Goal: Task Accomplishment & Management: Manage account settings

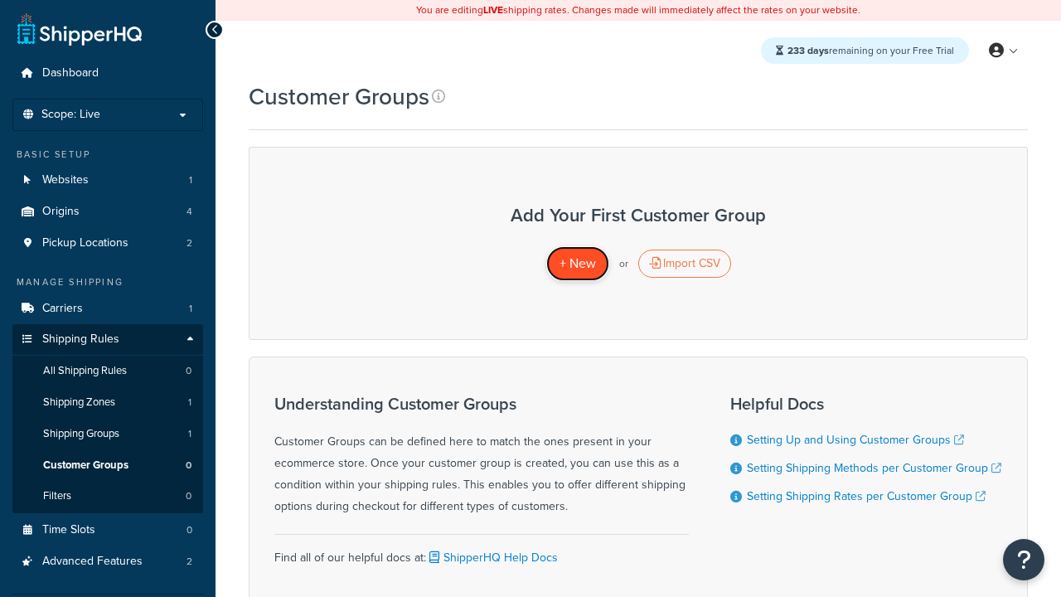
click at [577, 264] on span "+ New" at bounding box center [577, 263] width 36 height 19
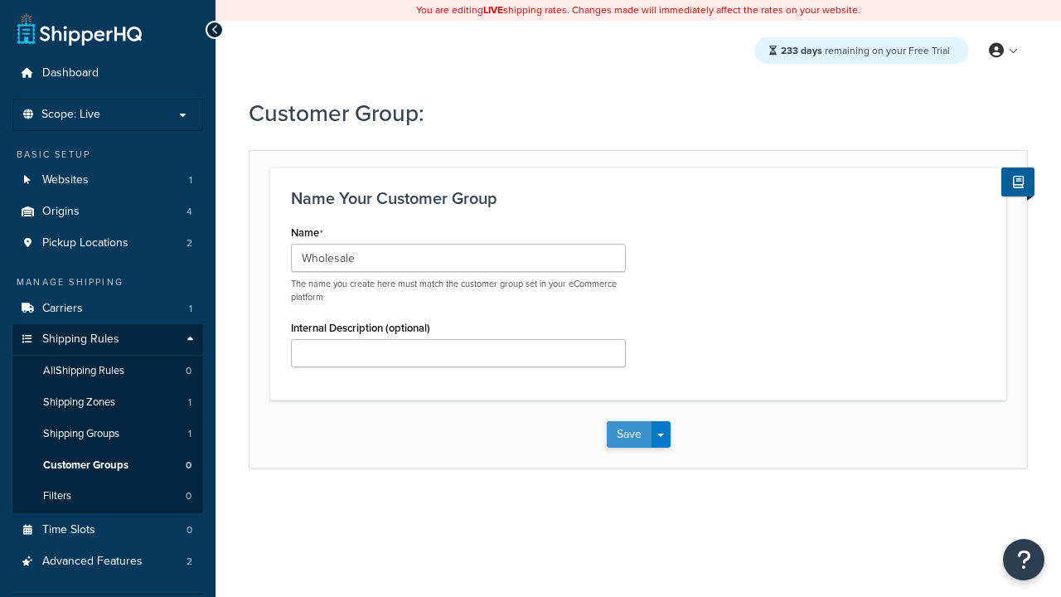
type input "Wholesale"
click at [628, 434] on button "Save" at bounding box center [629, 434] width 45 height 27
type input "Retail"
click at [628, 434] on button "Save" at bounding box center [629, 434] width 45 height 27
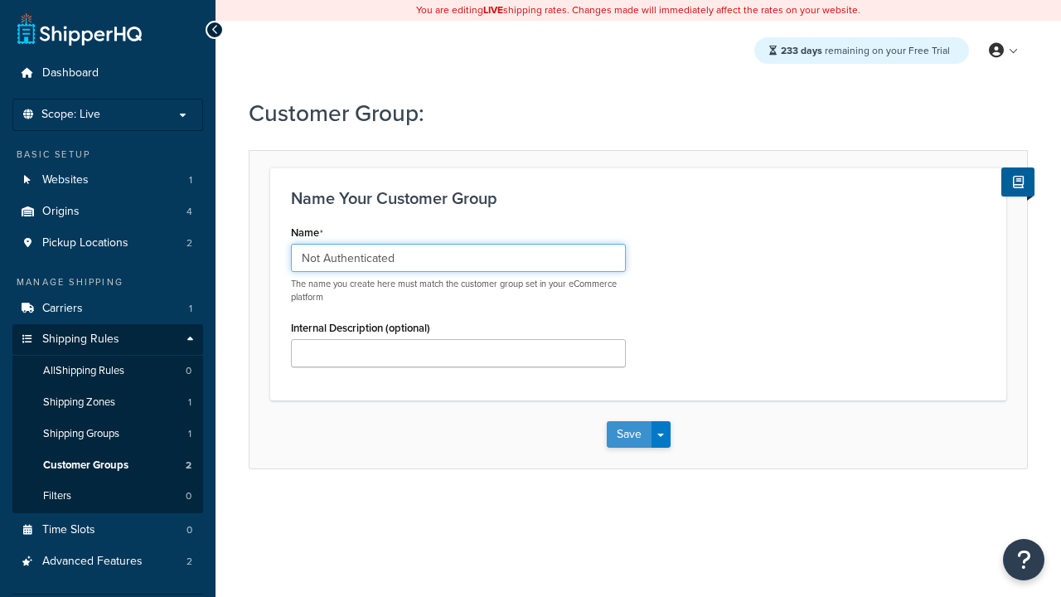
type input "Not Authenticated"
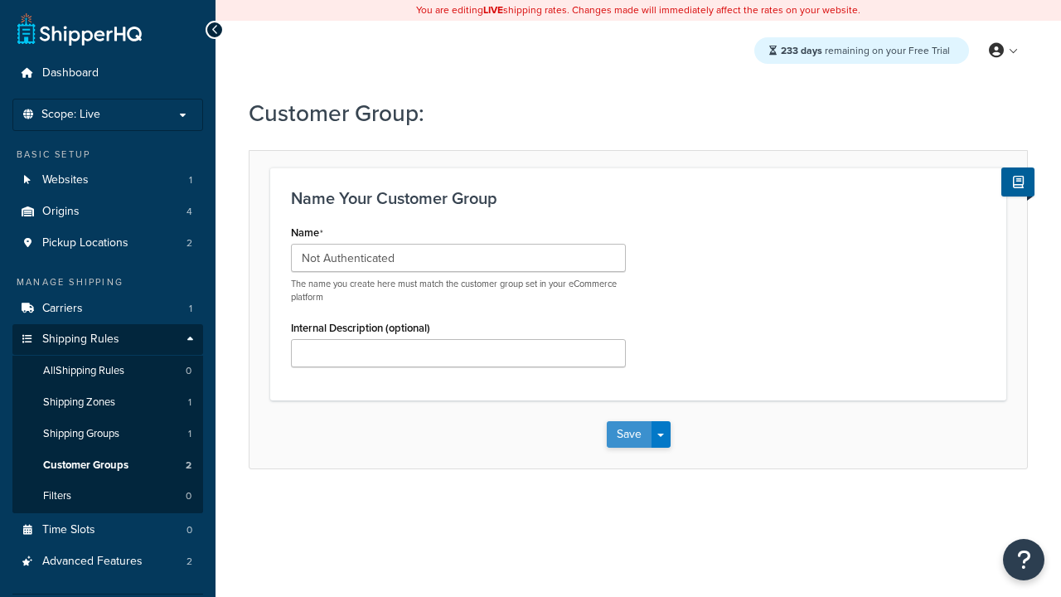
click at [628, 434] on button "Save" at bounding box center [629, 434] width 45 height 27
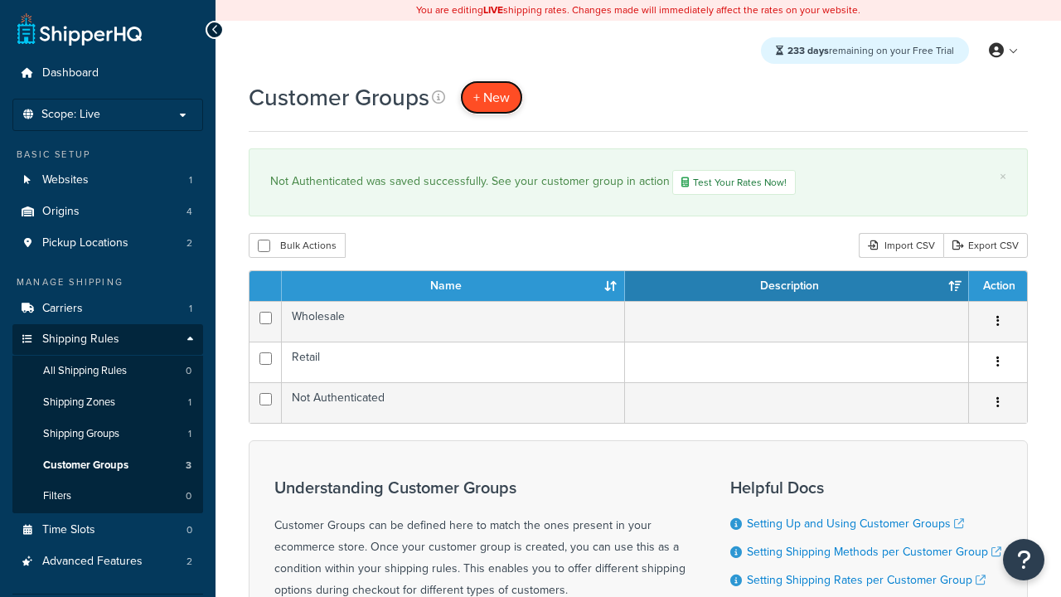
click at [491, 97] on span "+ New" at bounding box center [491, 97] width 36 height 19
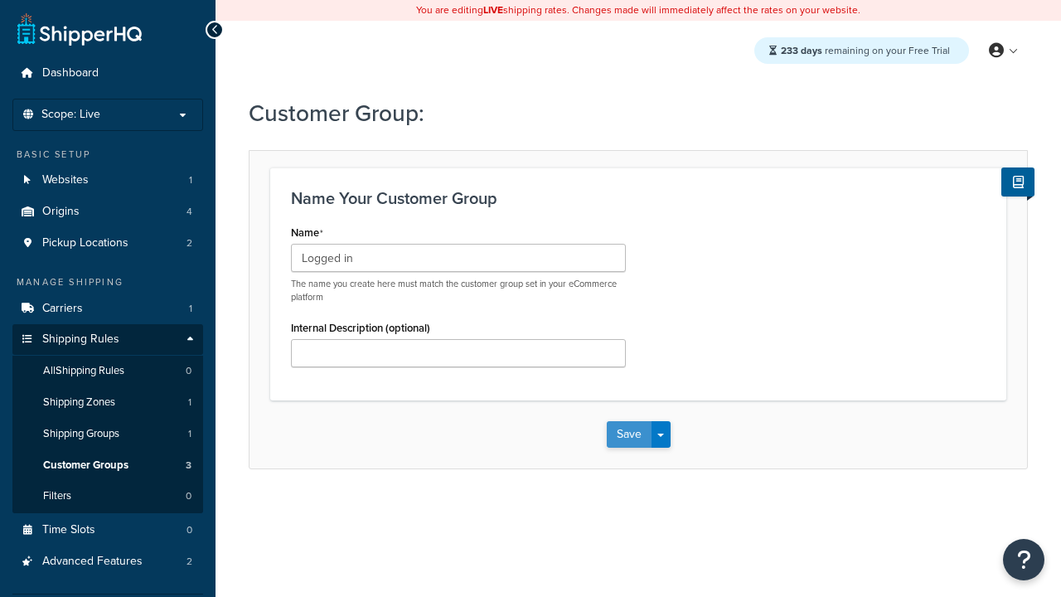
type input "Logged in"
click at [628, 434] on button "Save" at bounding box center [629, 434] width 45 height 27
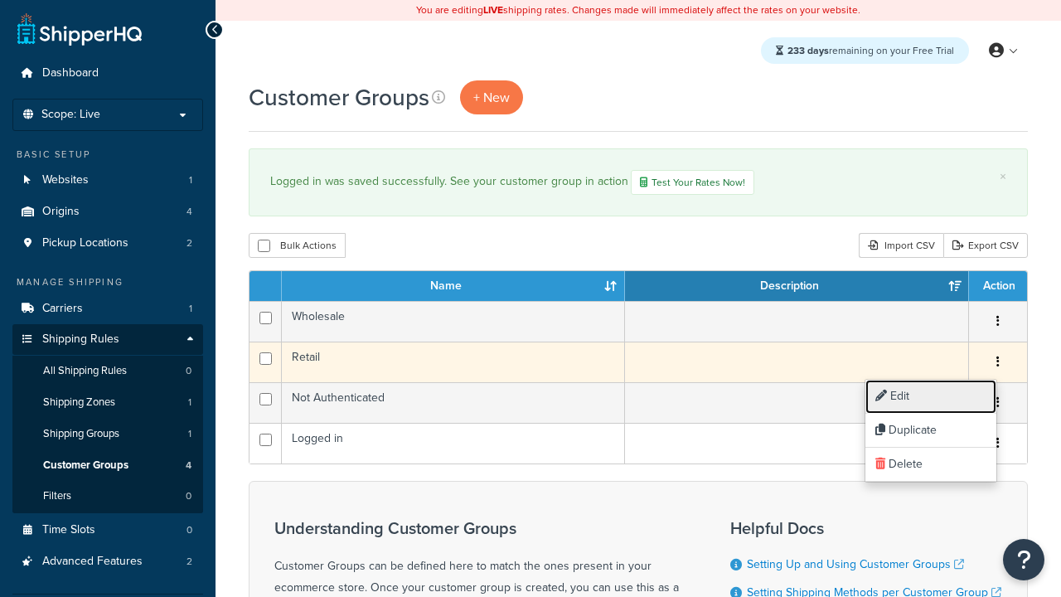
click at [930, 396] on link "Edit" at bounding box center [930, 397] width 131 height 34
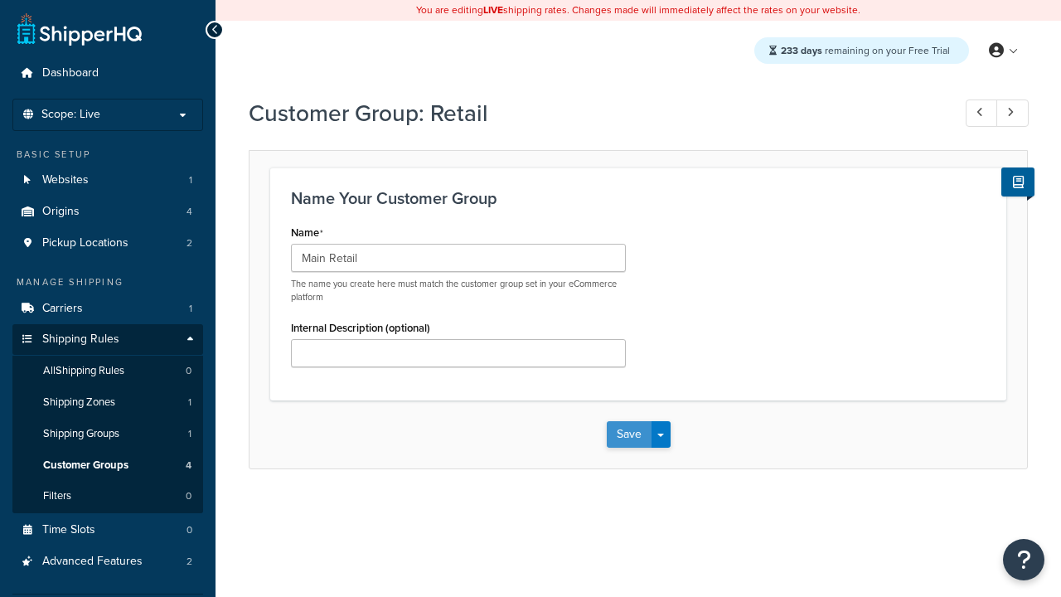
type input "Main Retail"
click at [628, 434] on button "Save" at bounding box center [629, 434] width 45 height 27
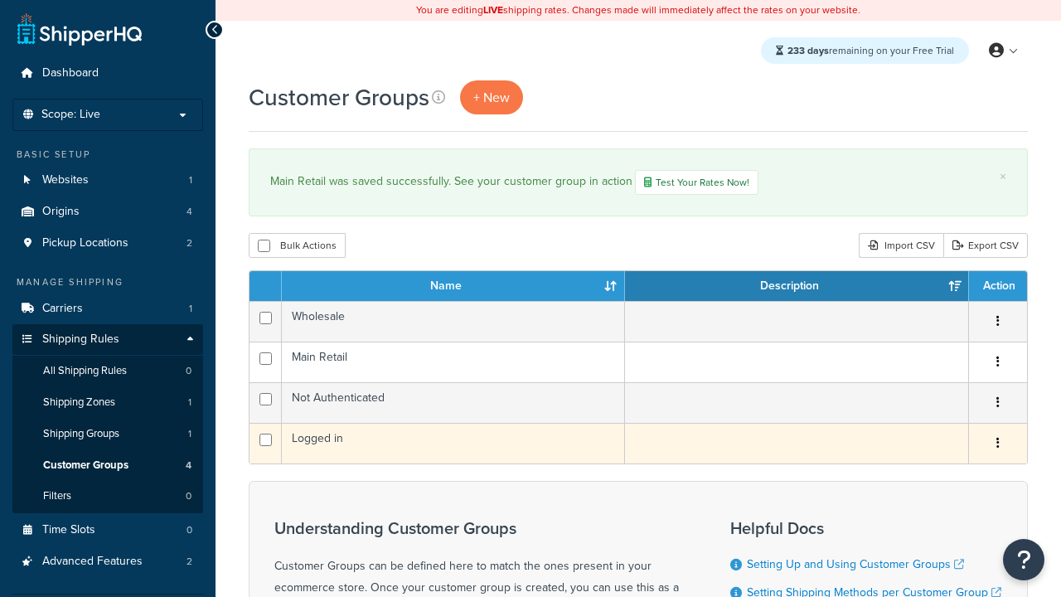
click at [997, 445] on icon "button" at bounding box center [997, 443] width 3 height 12
click at [0, 0] on link "Duplicate" at bounding box center [0, 0] width 0 height 0
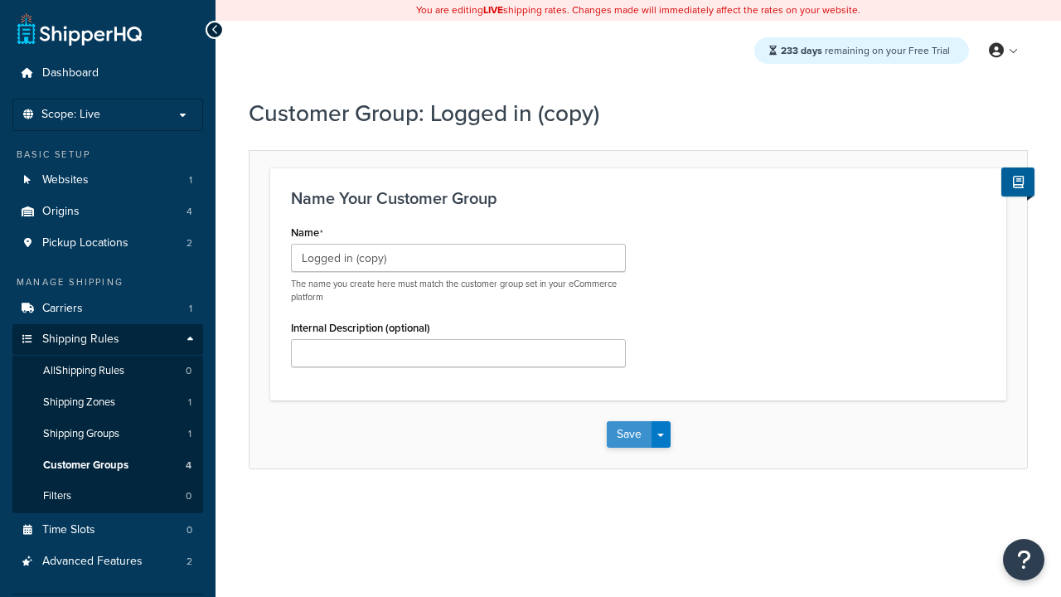
click at [628, 434] on button "Save" at bounding box center [629, 434] width 45 height 27
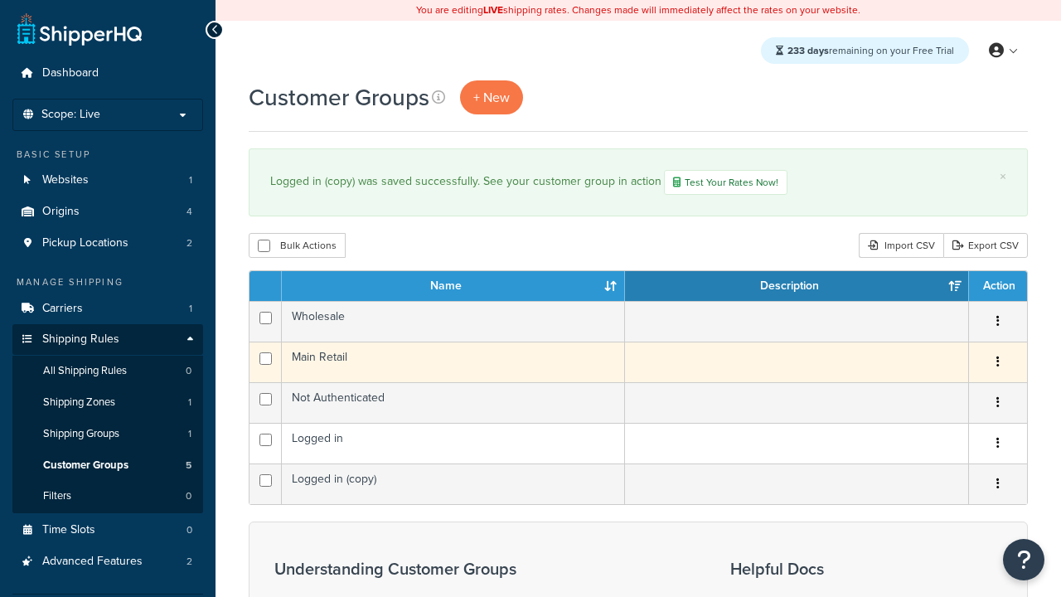
click at [997, 364] on icon "button" at bounding box center [997, 362] width 3 height 12
click at [0, 0] on link "Delete" at bounding box center [0, 0] width 0 height 0
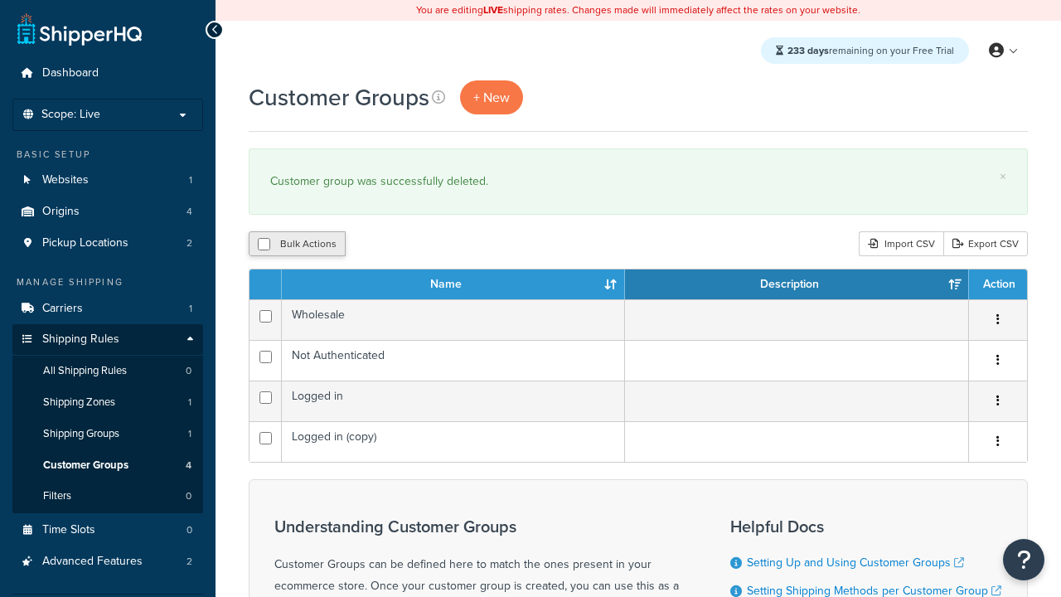
click at [297, 244] on button "Bulk Actions" at bounding box center [297, 243] width 97 height 25
checkbox input "true"
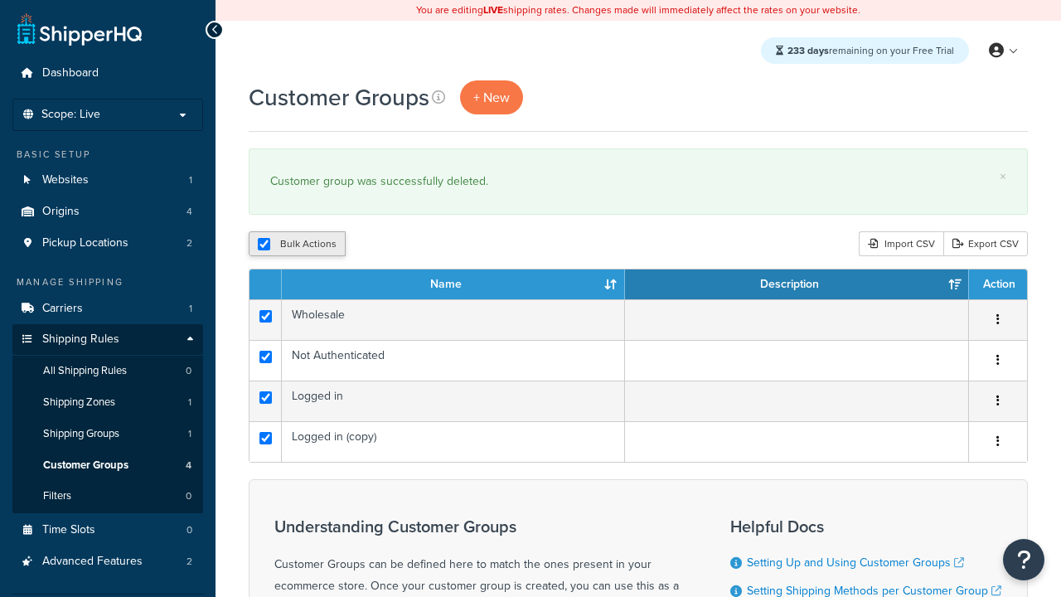
checkbox input "true"
click at [0, 0] on button "Delete" at bounding box center [0, 0] width 0 height 0
